Goal: Ask a question: Seek information or help from site administrators or community

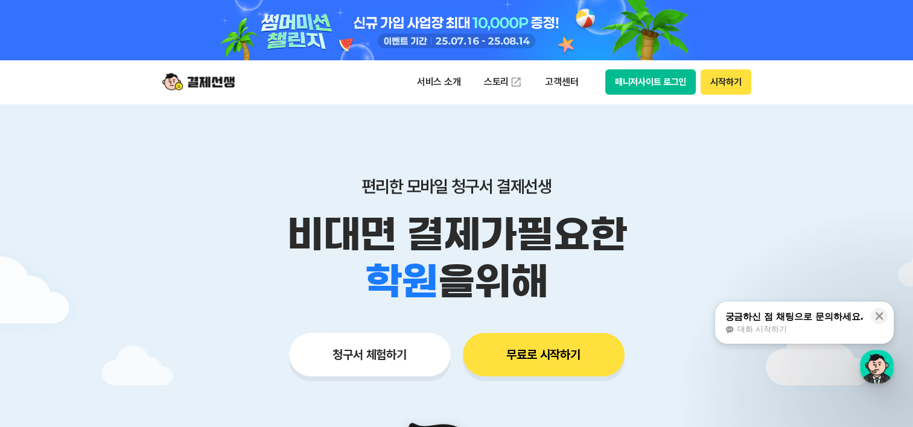
click at [633, 80] on button "매니저사이트 로그인" at bounding box center [650, 81] width 91 height 25
click at [729, 80] on button "시작하기" at bounding box center [725, 81] width 50 height 25
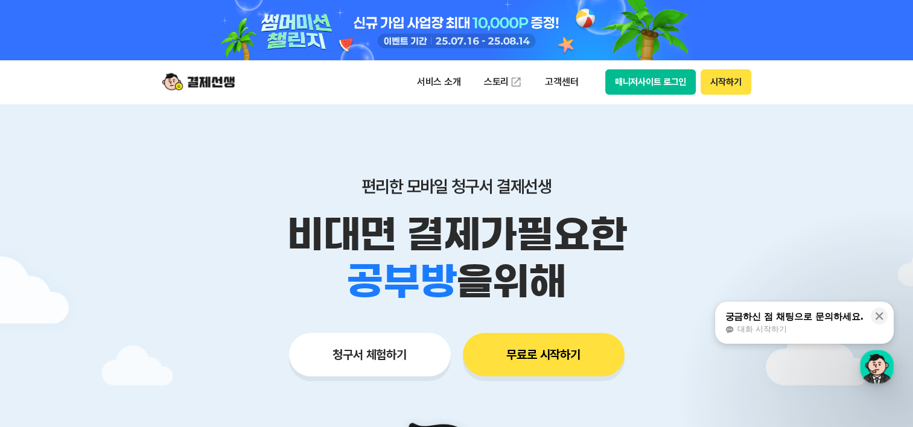
click at [661, 80] on button "매니저사이트 로그인" at bounding box center [650, 81] width 91 height 25
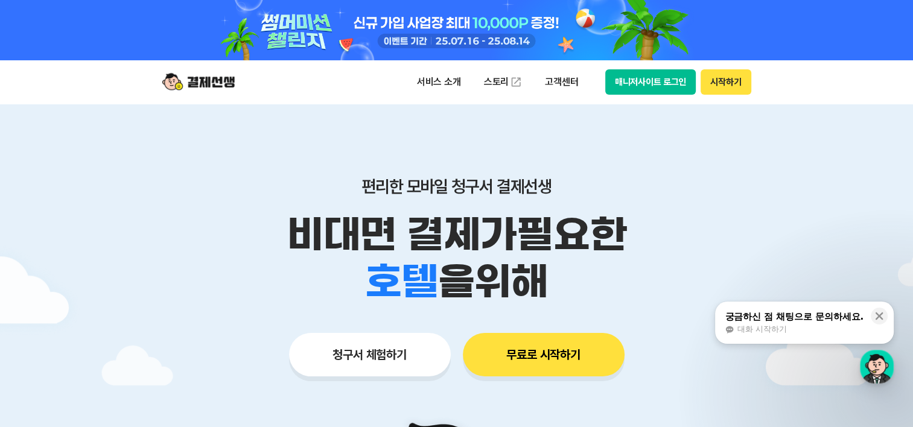
click at [664, 87] on button "매니저사이트 로그인" at bounding box center [650, 81] width 91 height 25
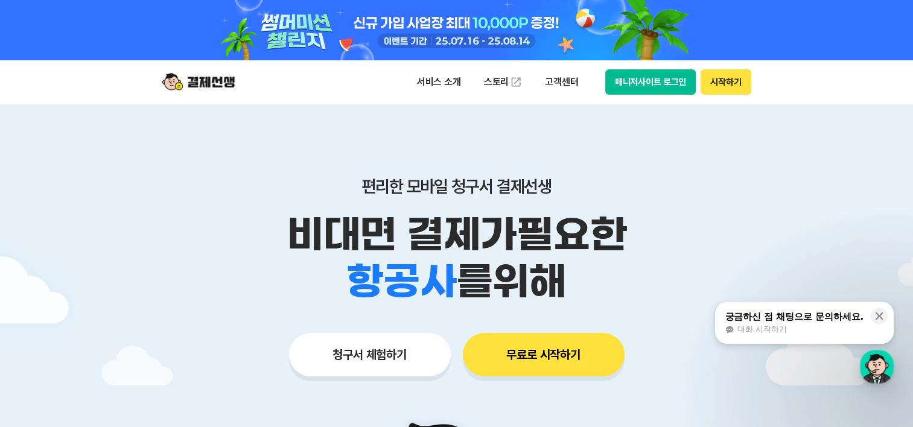
click at [823, 326] on div "대화 시작하기" at bounding box center [793, 329] width 139 height 11
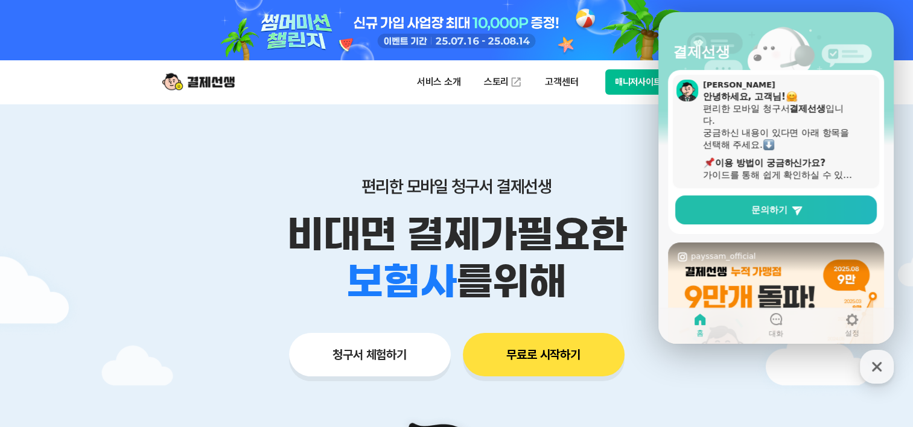
scroll to position [121, 0]
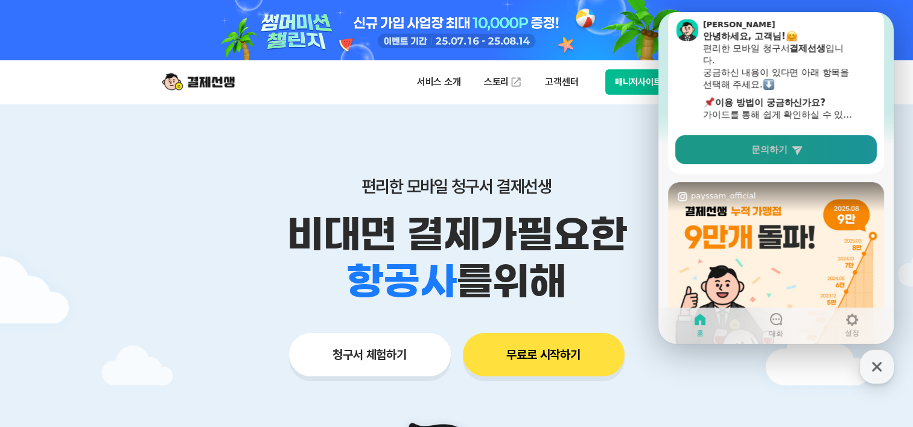
click at [782, 141] on link "문의하기" at bounding box center [775, 149] width 201 height 29
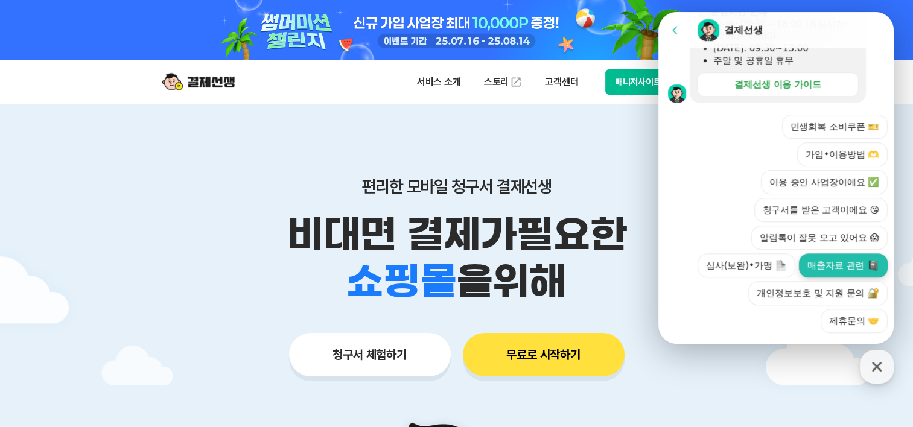
scroll to position [446, 0]
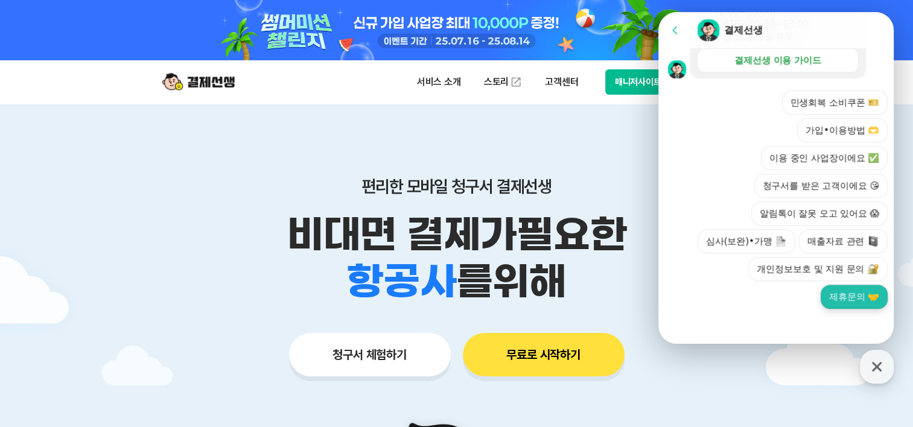
click at [852, 293] on button "제휴문의 🤝" at bounding box center [853, 297] width 67 height 24
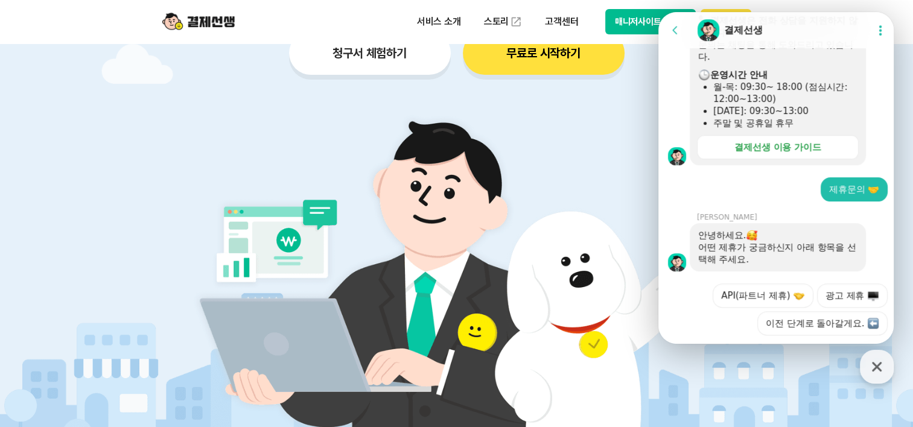
scroll to position [388, 0]
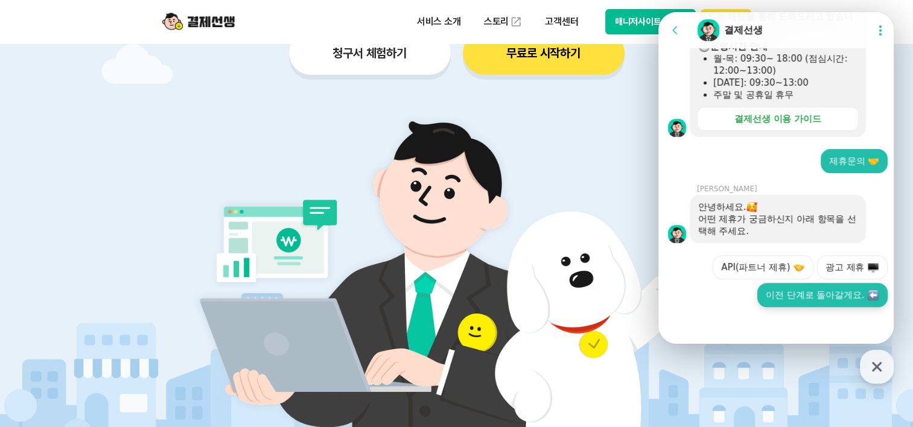
click at [819, 300] on button "이전 단계로 돌아갈게요." at bounding box center [822, 295] width 130 height 24
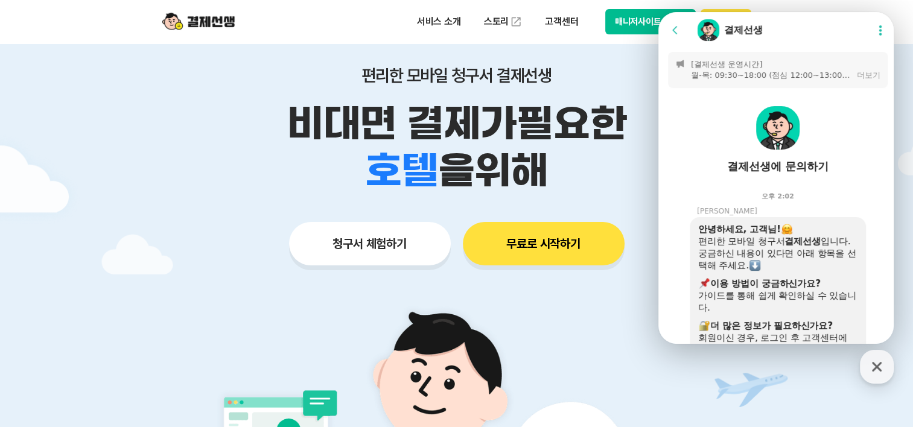
scroll to position [0, 0]
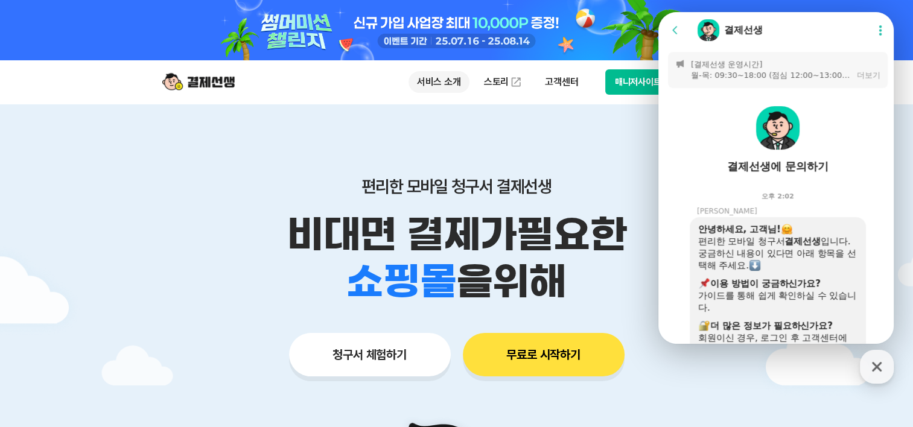
click at [448, 86] on p "서비스 소개" at bounding box center [438, 82] width 61 height 22
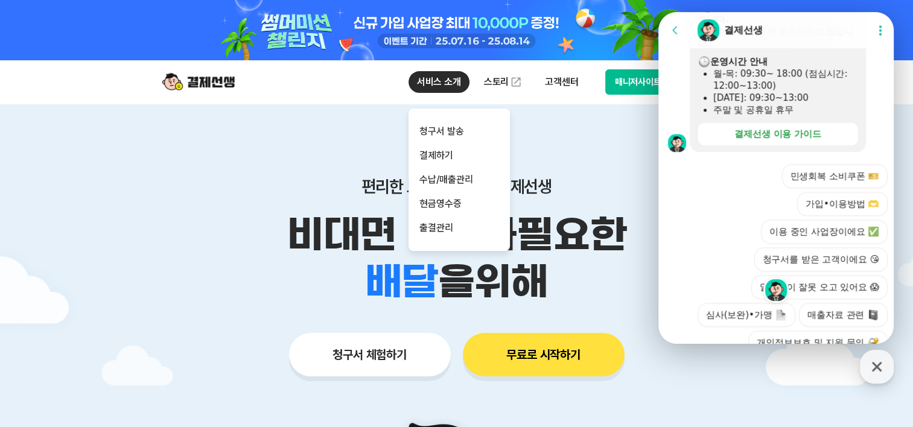
scroll to position [918, 0]
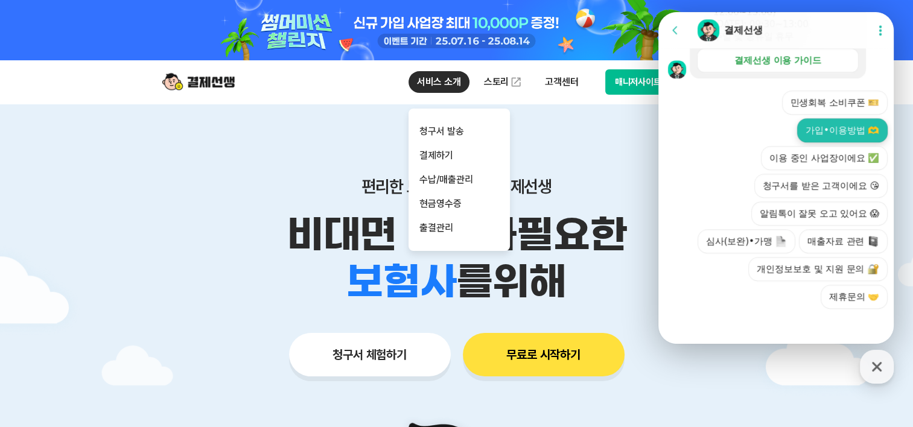
click at [844, 128] on button "가입•이용방법 🫶" at bounding box center [842, 130] width 90 height 24
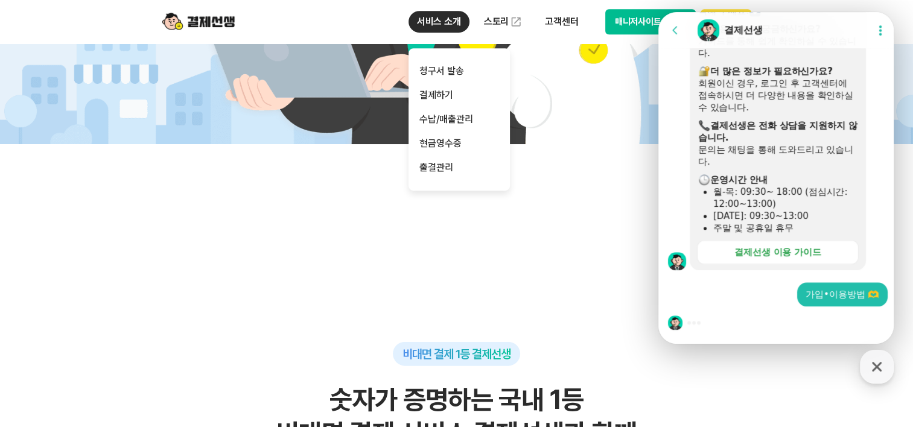
scroll to position [603, 0]
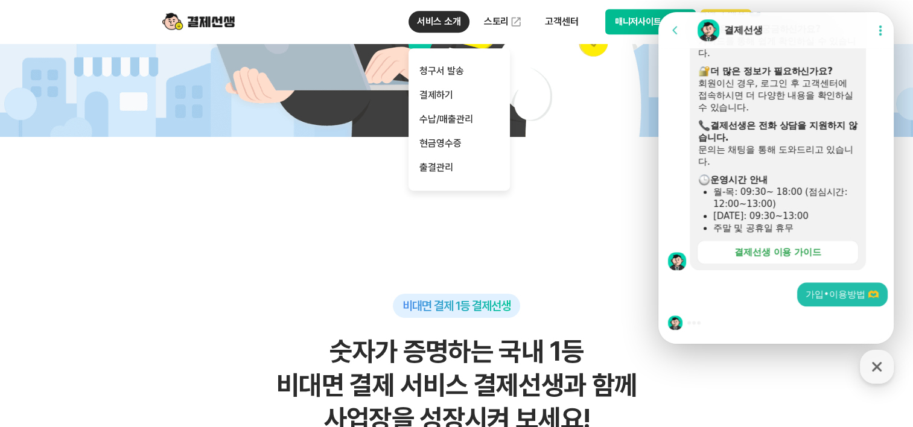
click at [880, 31] on icon at bounding box center [880, 30] width 12 height 12
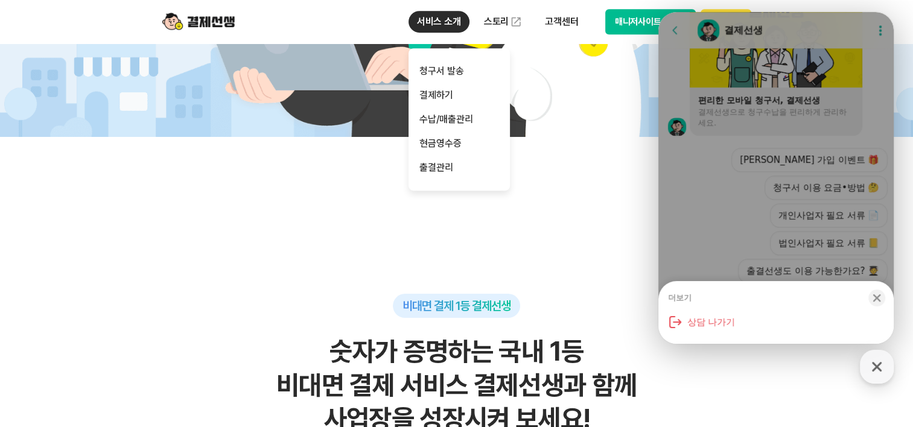
scroll to position [1465, 0]
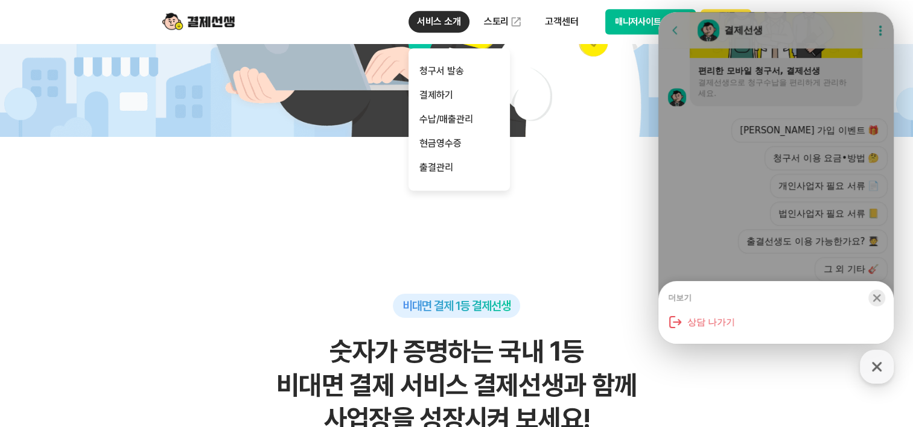
click at [872, 299] on icon "button" at bounding box center [876, 298] width 12 height 12
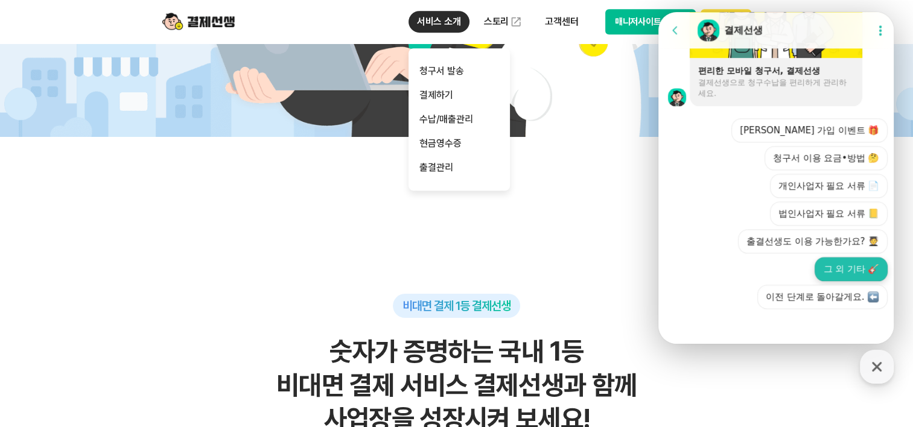
click at [848, 264] on button "그 외 기타 🎸" at bounding box center [850, 269] width 73 height 24
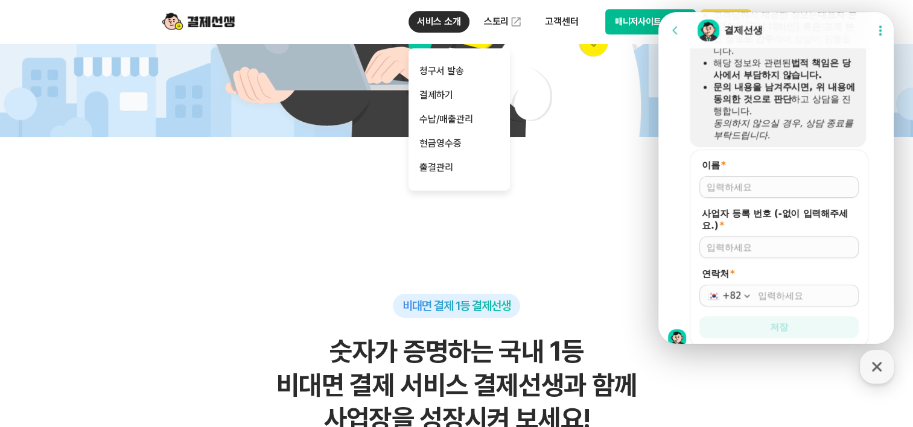
scroll to position [1734, 0]
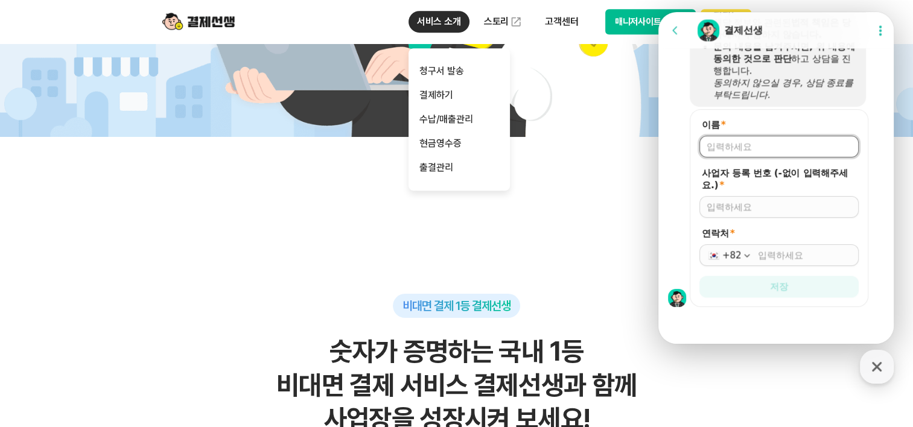
click at [743, 143] on input "이름 *" at bounding box center [778, 147] width 145 height 12
type input "d"
type input "유신애"
click at [733, 203] on input "사업자 등록 번호 (-없이 입력해주세요.) *" at bounding box center [778, 207] width 145 height 12
paste input "3979202057"
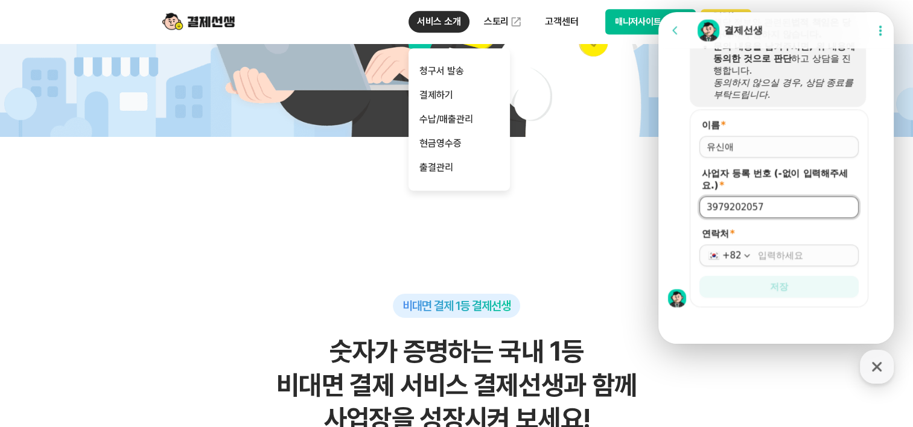
type input "3979202057"
click at [758, 256] on input "연락처 *" at bounding box center [804, 255] width 93 height 12
type input "[PHONE_NUMBER]"
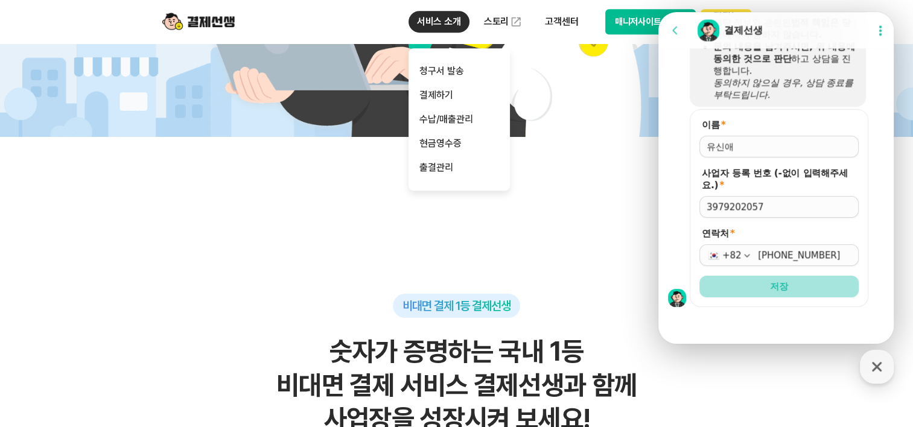
click at [818, 292] on button "저장" at bounding box center [778, 287] width 159 height 22
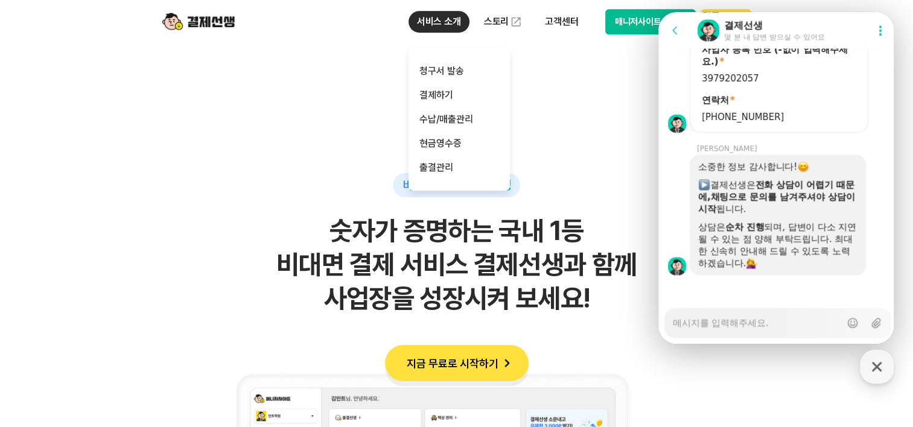
scroll to position [1852, 0]
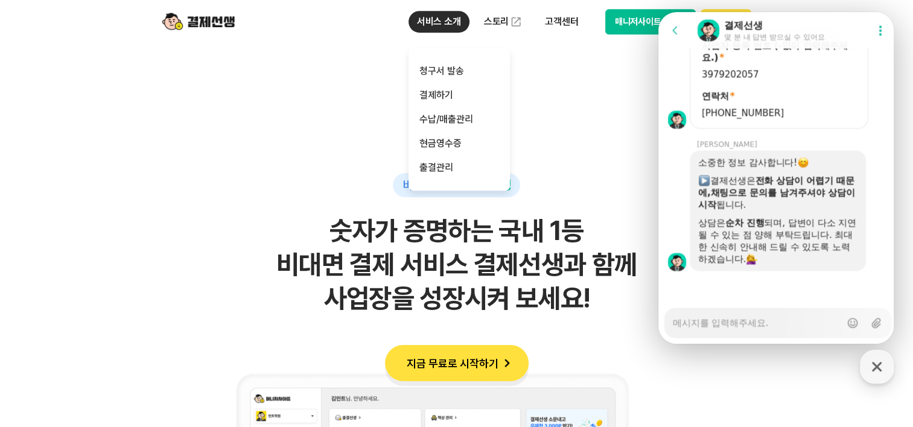
click at [771, 322] on textarea "Messenger Input Textarea" at bounding box center [757, 318] width 168 height 21
type textarea "x"
type textarea "q"
type textarea "x"
type textarea "qm"
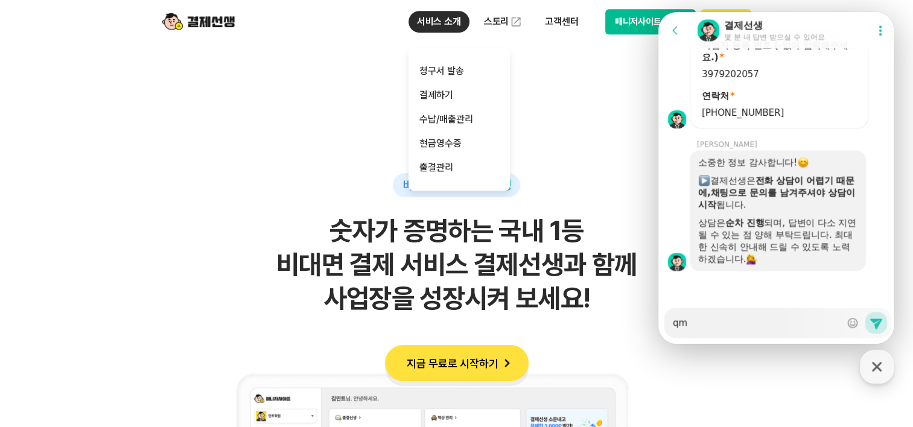
type textarea "x"
type textarea "q"
type textarea "x"
type textarea "ㅂ"
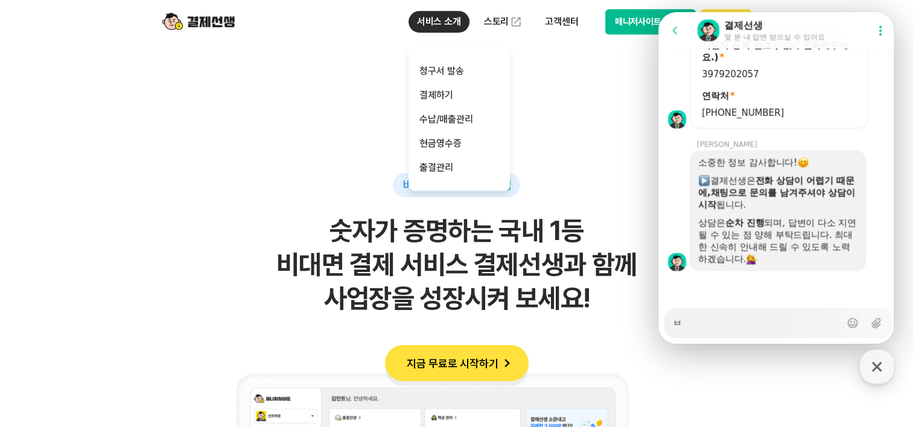
type textarea "x"
type textarea "브"
type textarea "x"
type textarea "블"
type textarea "x"
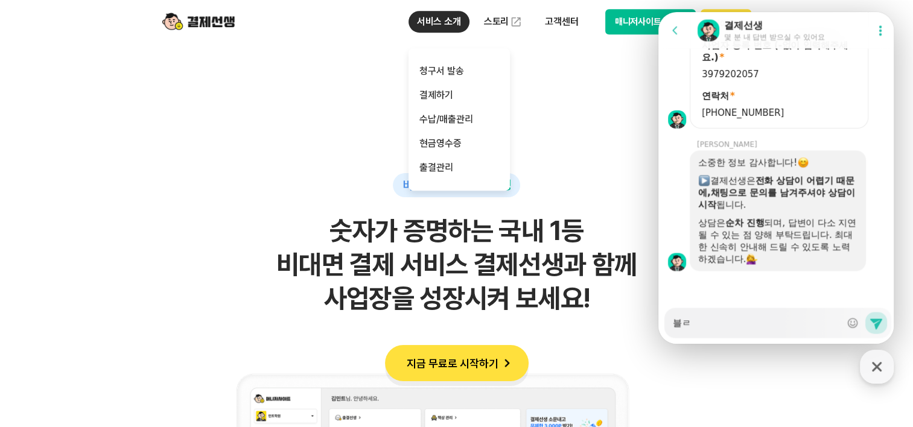
type textarea "블루"
type textarea "x"
type textarea "블뤁"
type textarea "x"
type textarea "블루투"
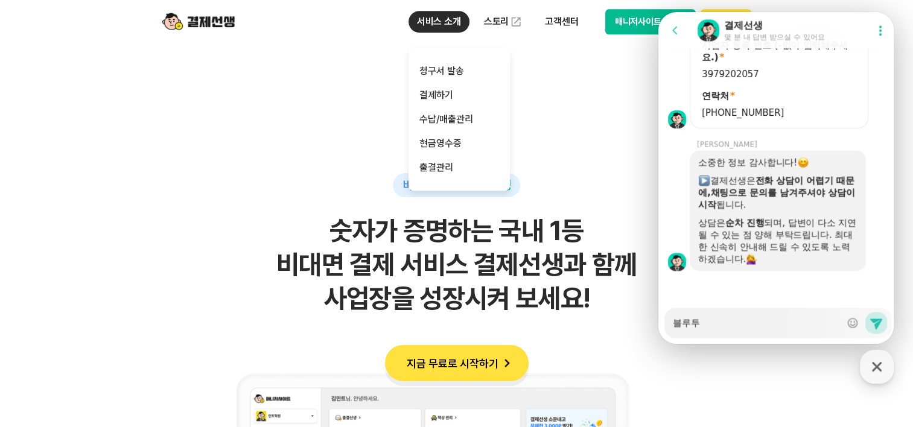
type textarea "x"
type textarea "블루툿"
type textarea "x"
type textarea "블루투스"
type textarea "x"
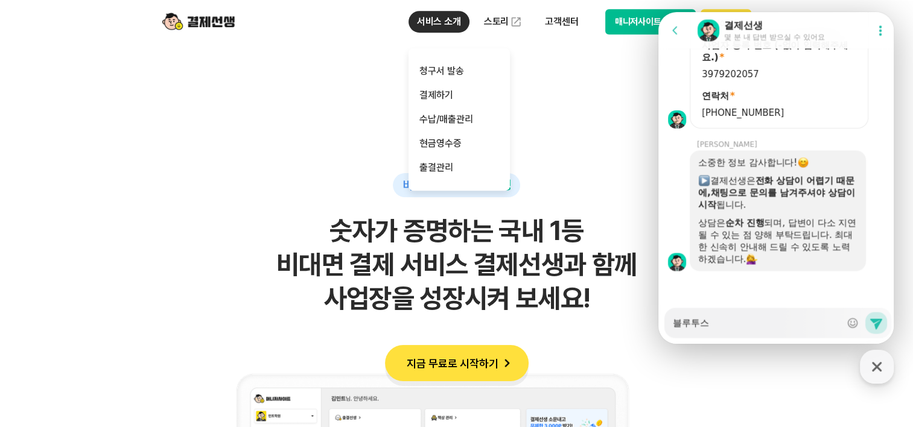
type textarea "블루투스"
type textarea "x"
type textarea "블루투스 ㄷ"
type textarea "x"
type textarea "블루투스 다"
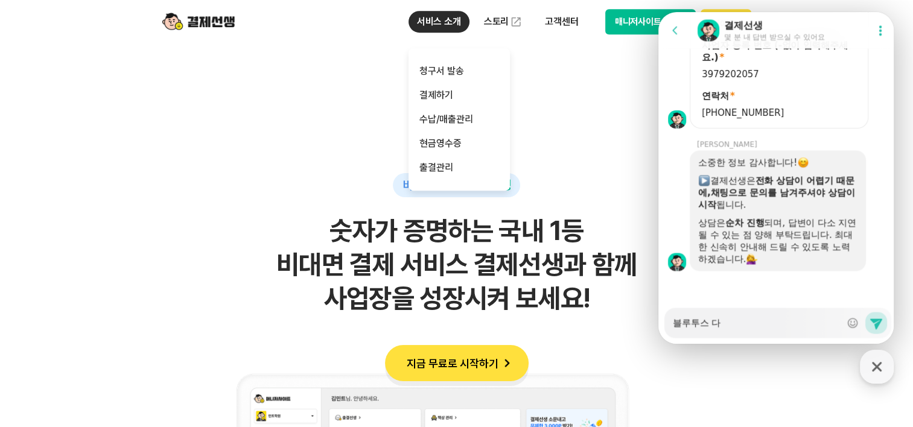
type textarea "x"
type textarea "블루투스 단"
type textarea "x"
type textarea "블루투스 단ㅁ"
type textarea "x"
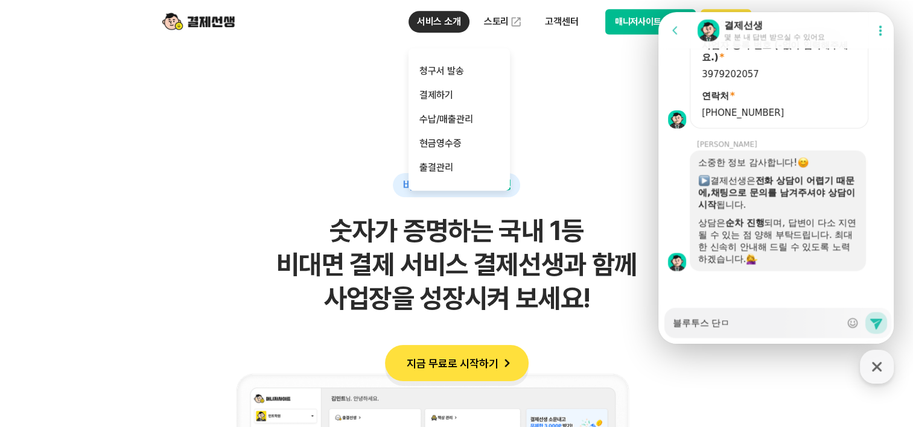
type textarea "블루투스 단마"
type textarea "x"
type textarea "블루투스 단말"
type textarea "x"
type textarea "[PERSON_NAME]"
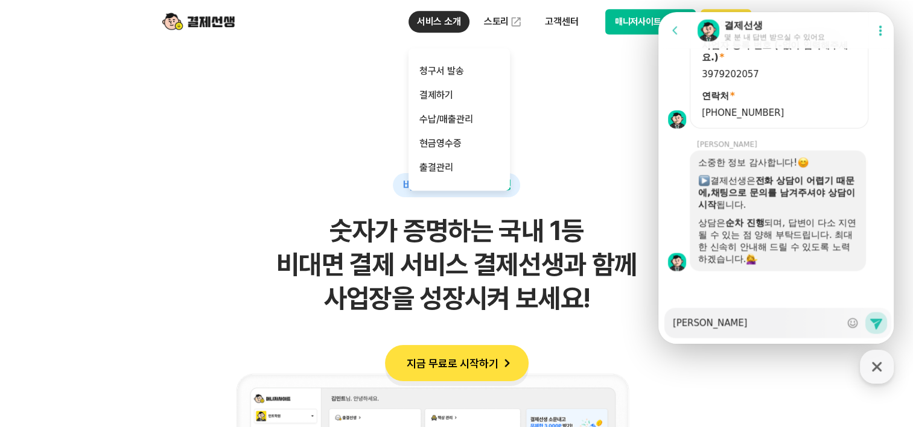
type textarea "x"
type textarea "블루투스 단말기"
type textarea "x"
type textarea "블루투스 단말길"
type textarea "x"
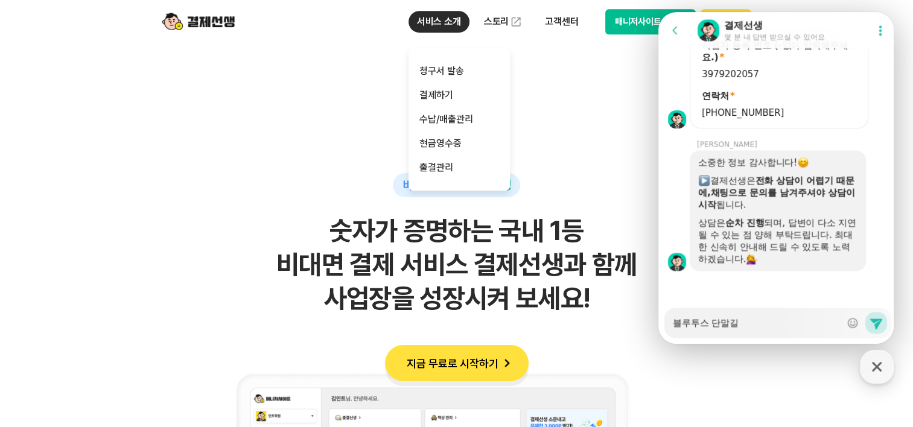
type textarea "블루투스 단말기르"
type textarea "x"
type textarea "블루투스 단말기를"
type textarea "x"
type textarea "블루투스 단말기를"
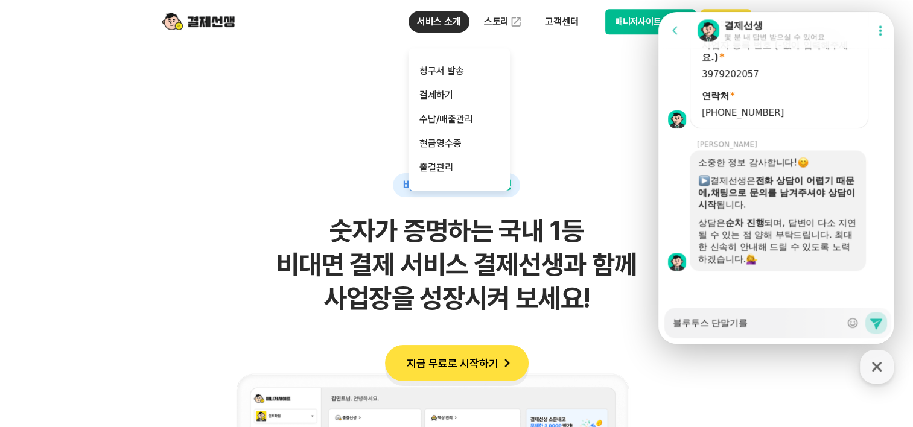
type textarea "x"
type textarea "블루투스 단말기를 ㄱ"
type textarea "x"
type textarea "블루투스 단말기를 구"
type textarea "x"
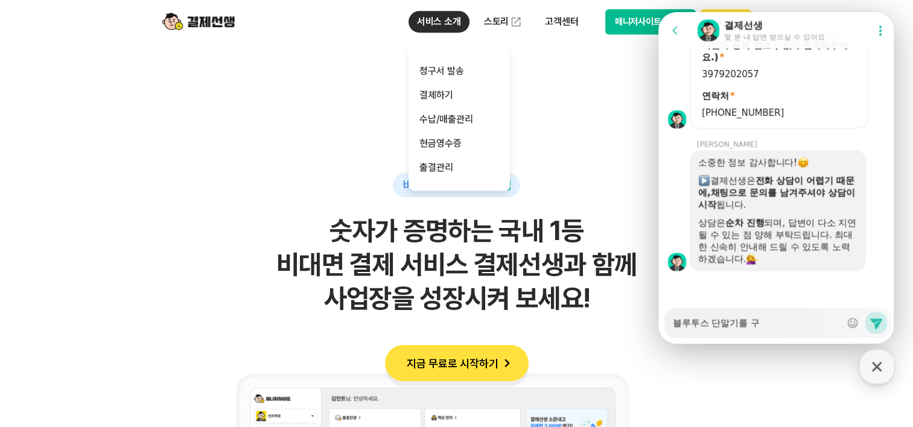
type textarea "블루투스 단말기를 굼"
type textarea "x"
type textarea "블루투스 단말기를 구매"
type textarea "x"
type textarea "블루투스 단말기를 구맿"
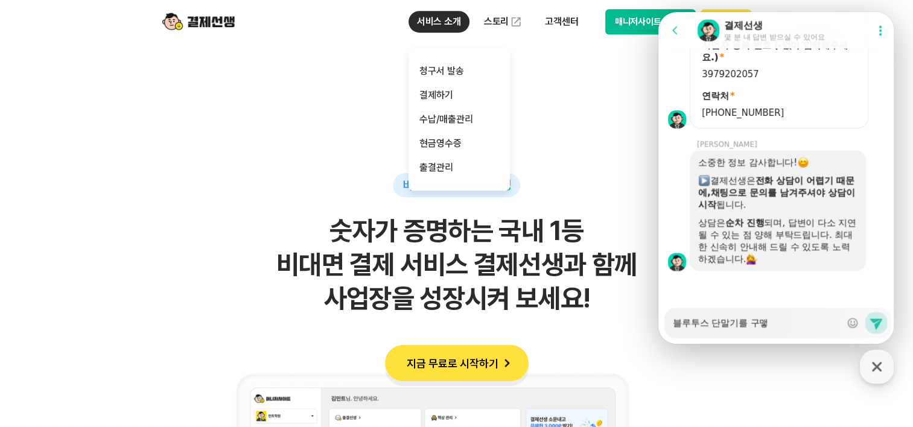
type textarea "x"
type textarea "블루투스 단말기를 구매학"
type textarea "x"
type textarea "블루투스 단말기를 구매하고"
type textarea "x"
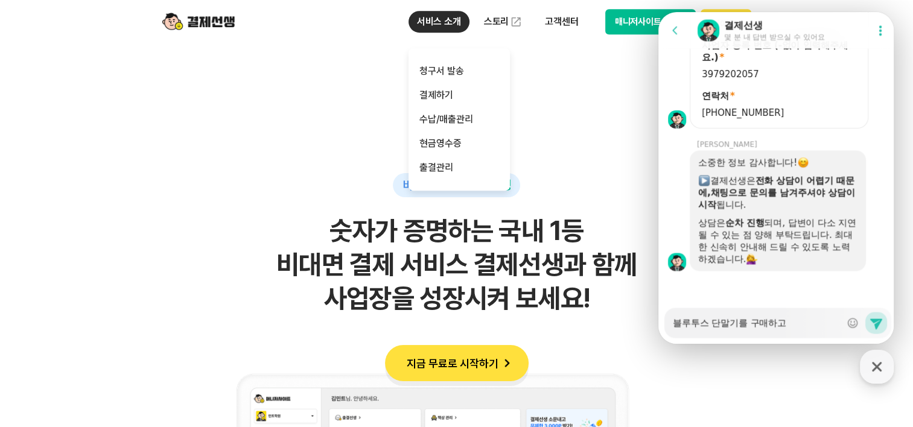
type textarea "블루투스 단말기를 구매하곳"
type textarea "x"
type textarea "블루투스 단말기를 구매하고시"
type textarea "x"
type textarea "블루투스 단말기를 구매하고싶"
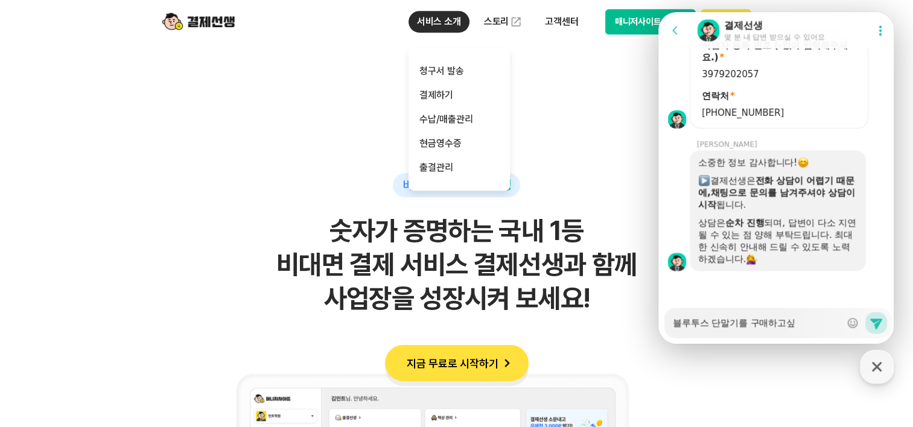
type textarea "x"
type textarea "블루투스 단말기를 구매하고싶ㅇ"
type textarea "x"
type textarea "블루투스 단말기를 구매하고싶어"
type textarea "x"
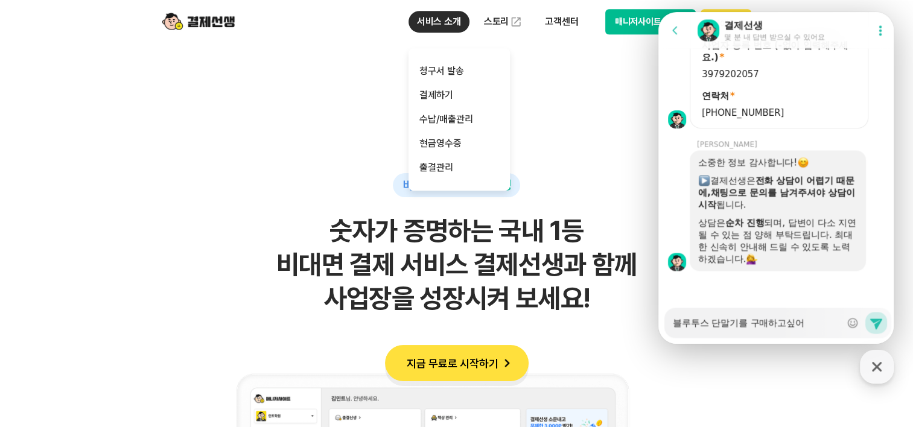
type textarea "블루투스 단말기를 구매하고싶엉"
type textarea "x"
type textarea "블루투스 단말기를 구매하고싶어요"
type textarea "x"
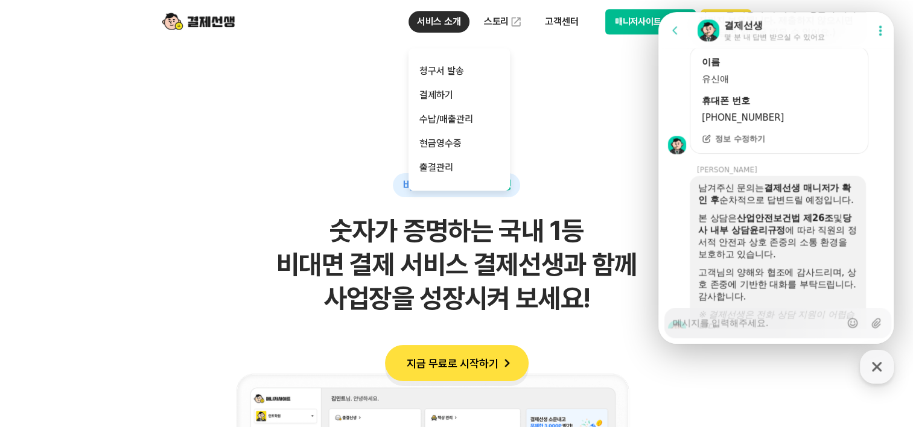
scroll to position [2331, 0]
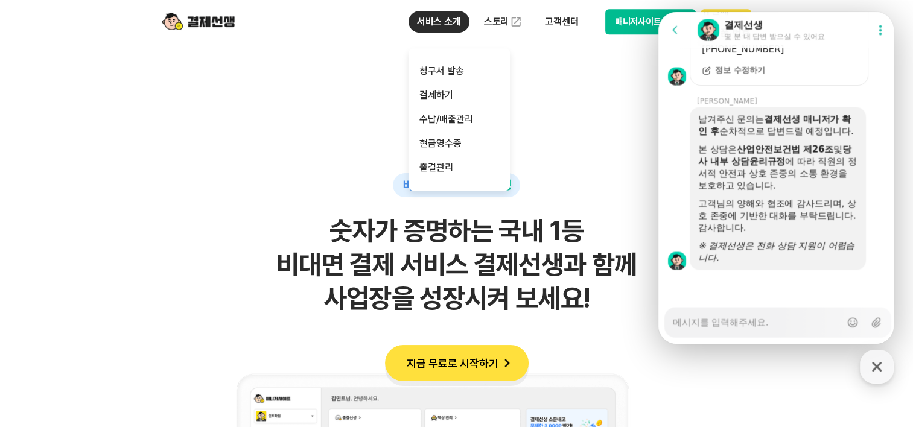
type textarea "x"
type textarea "ㄴ"
type textarea "x"
type textarea "네"
type textarea "x"
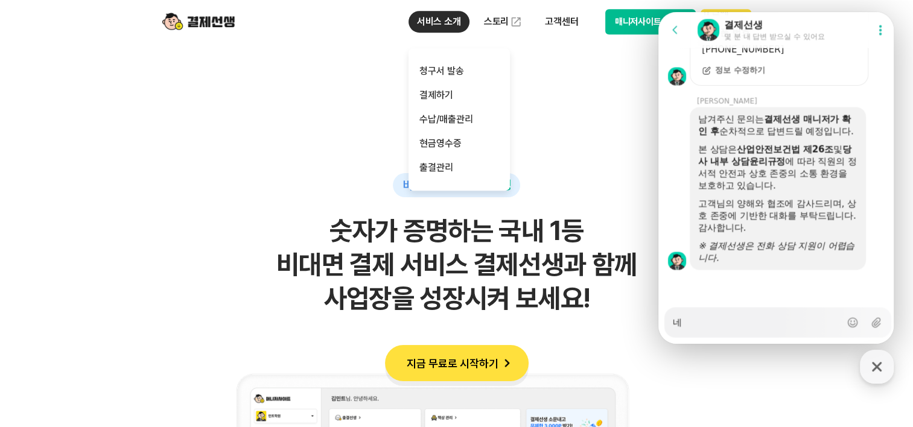
type textarea "네"
type textarea "x"
type textarea "네"
type textarea "x"
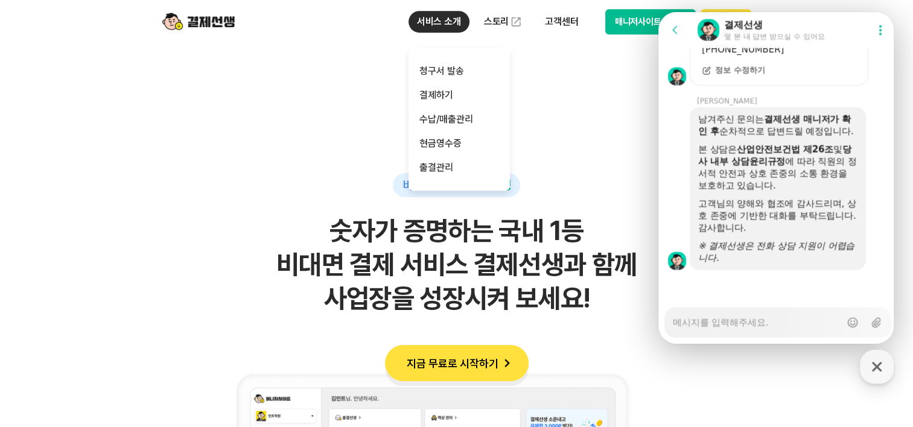
type textarea "ㄴ"
type textarea "x"
type textarea "네"
type textarea "x"
type textarea "네"
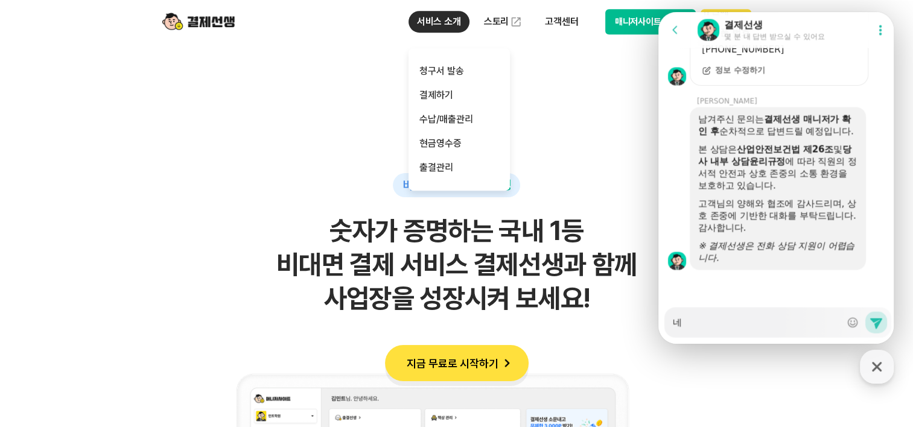
type textarea "x"
type textarea "네 ㅇ"
type textarea "x"
type textarea "네 아"
type textarea "x"
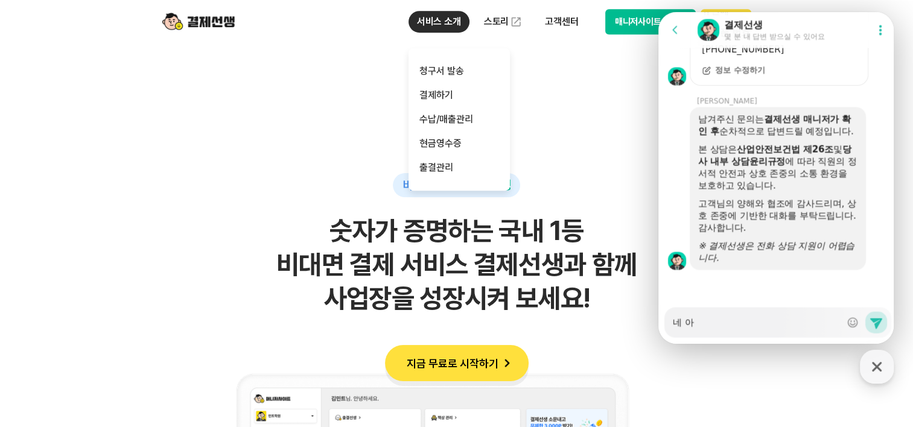
type textarea "네 알"
type textarea "x"
type textarea "네 알게"
type textarea "x"
type textarea "네 알겠"
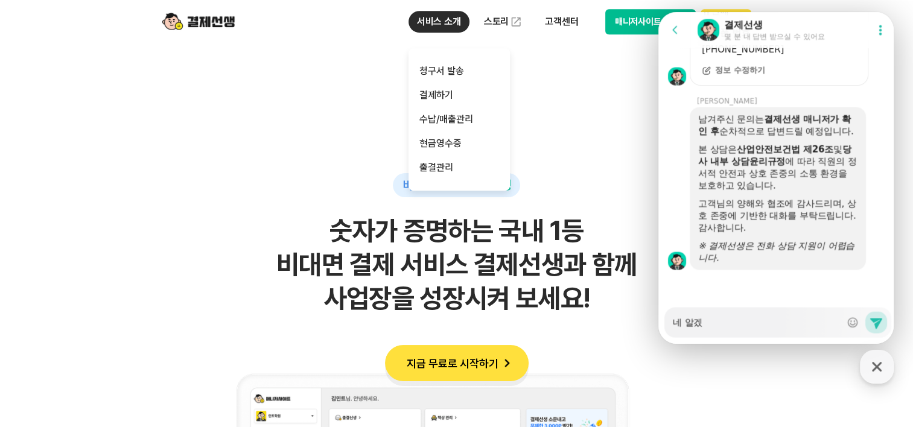
type textarea "x"
type textarea "네 알겠ㅅ"
type textarea "x"
type textarea "네 알겠스"
type textarea "x"
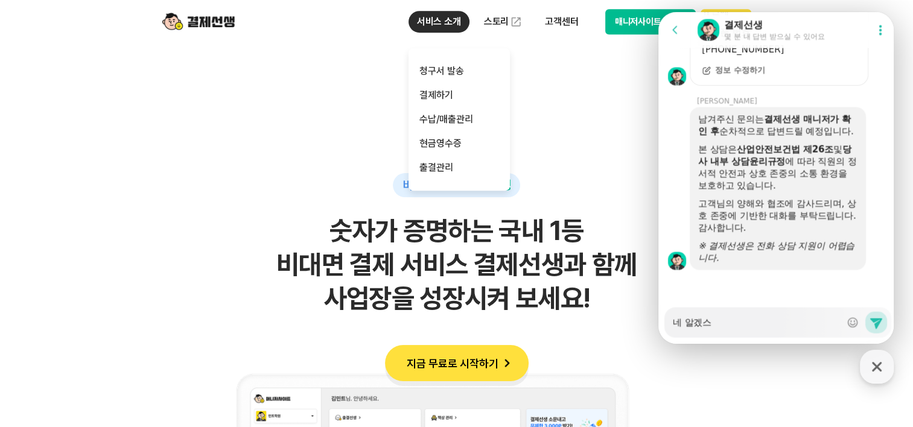
type textarea "네 알겠습"
type textarea "x"
type textarea "네 알겠습ㄴ"
type textarea "x"
type textarea "네 알겠습ㄴㄷ"
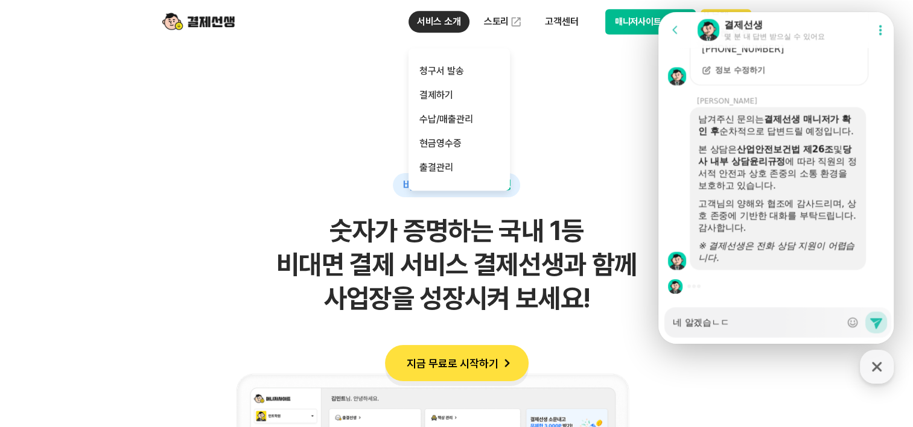
type textarea "x"
type textarea "네 알겠습ㄴ"
type textarea "x"
type textarea "네 알겠습"
type textarea "x"
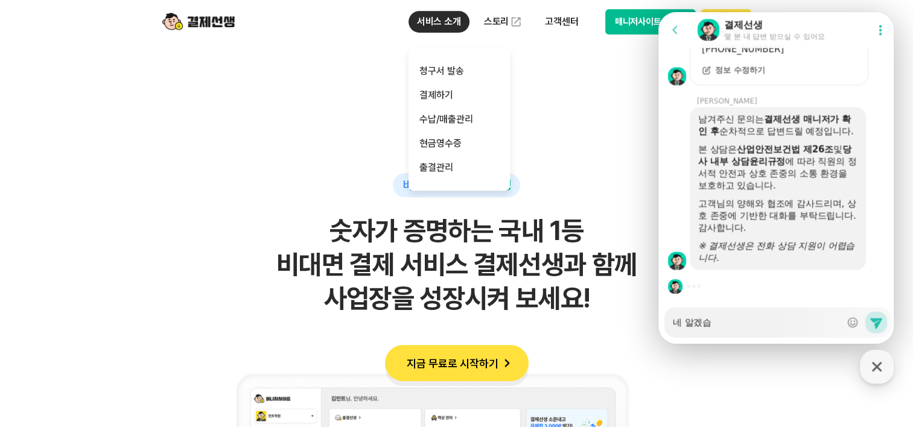
type textarea "네 알겠"
type textarea "x"
type textarea "네 알"
type textarea "x"
type textarea "네"
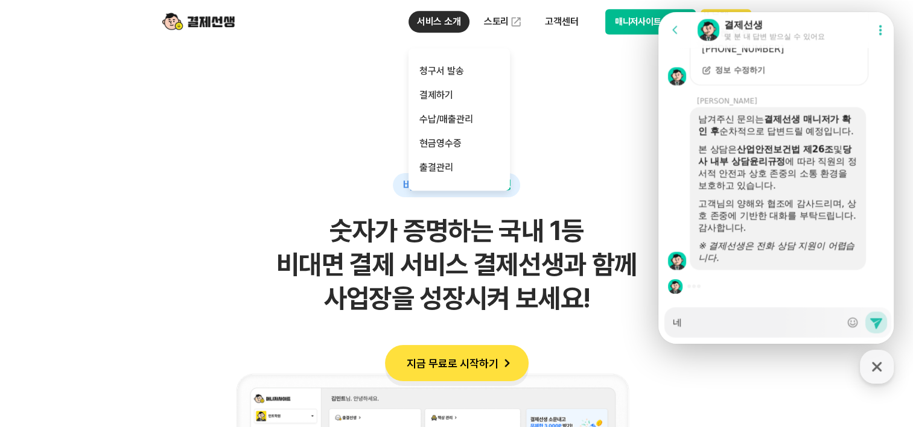
type textarea "x"
type textarea "네"
type textarea "x"
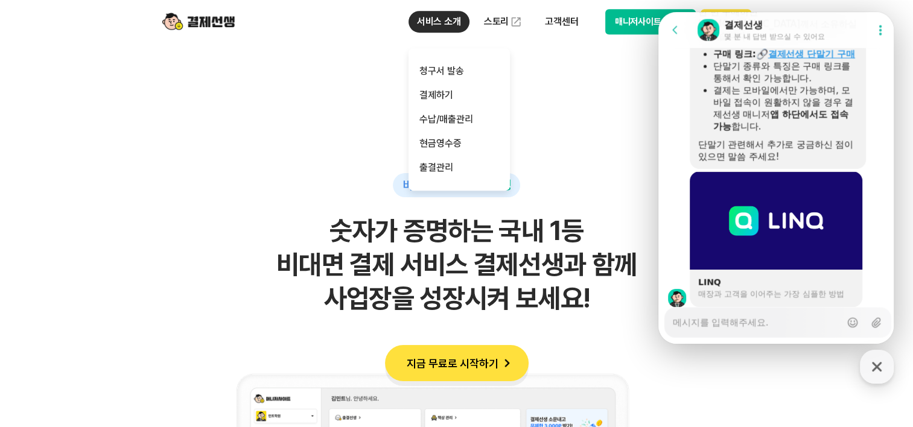
scroll to position [2582, 0]
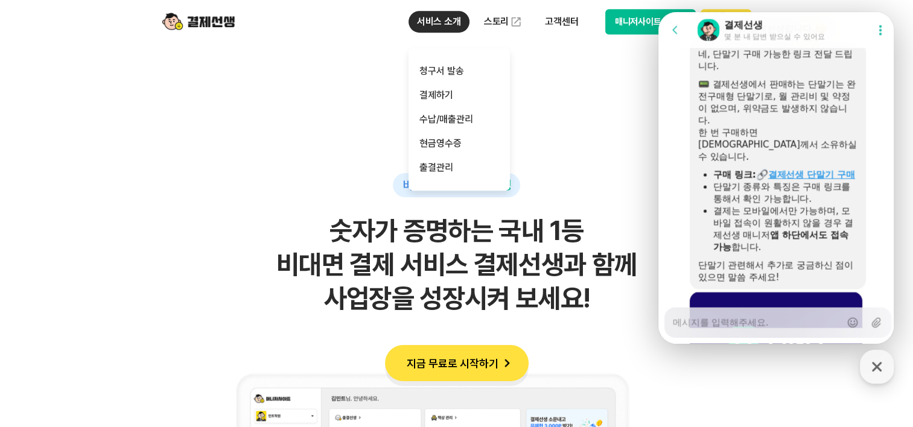
click at [806, 180] on link "결제선생 단말기 구매" at bounding box center [811, 174] width 87 height 11
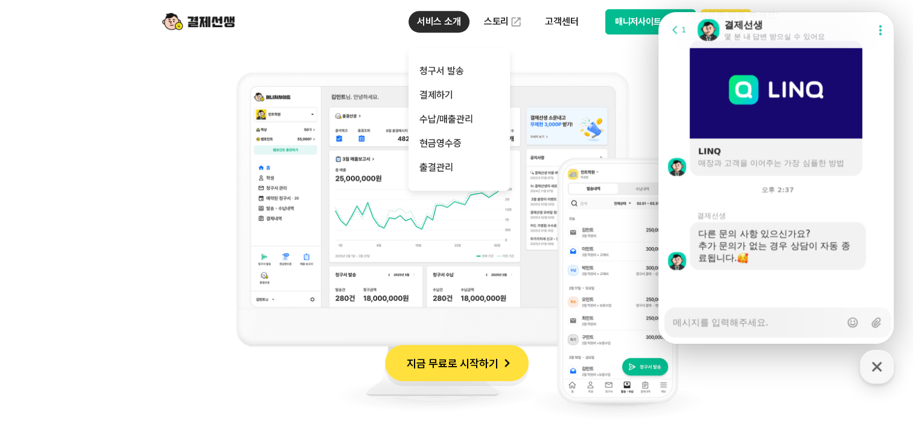
scroll to position [2869, 0]
click at [879, 34] on icon at bounding box center [880, 30] width 2 height 10
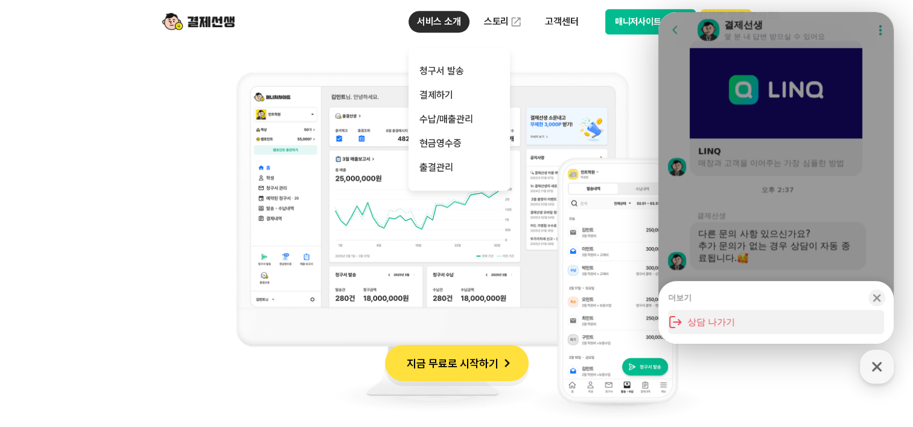
click at [682, 323] on icon at bounding box center [675, 322] width 14 height 14
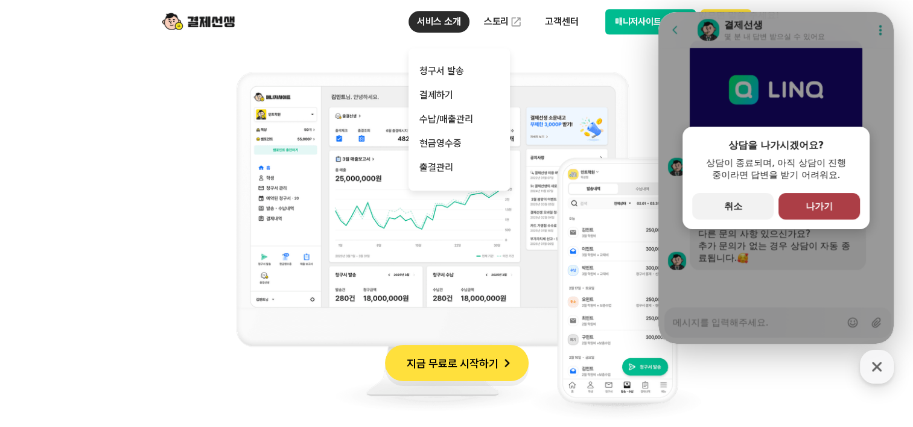
click at [808, 205] on span "나가기" at bounding box center [818, 206] width 27 height 11
type textarea "x"
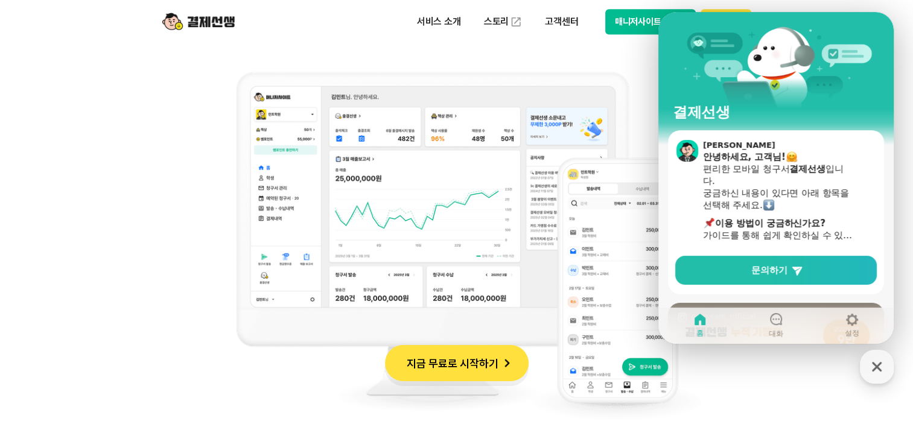
click at [876, 367] on icon "button" at bounding box center [877, 367] width 10 height 10
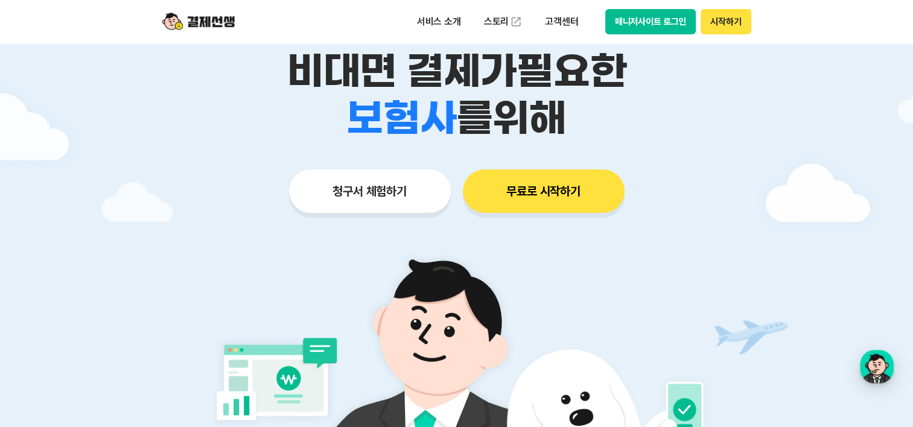
scroll to position [181, 0]
